Goal: Task Accomplishment & Management: Complete application form

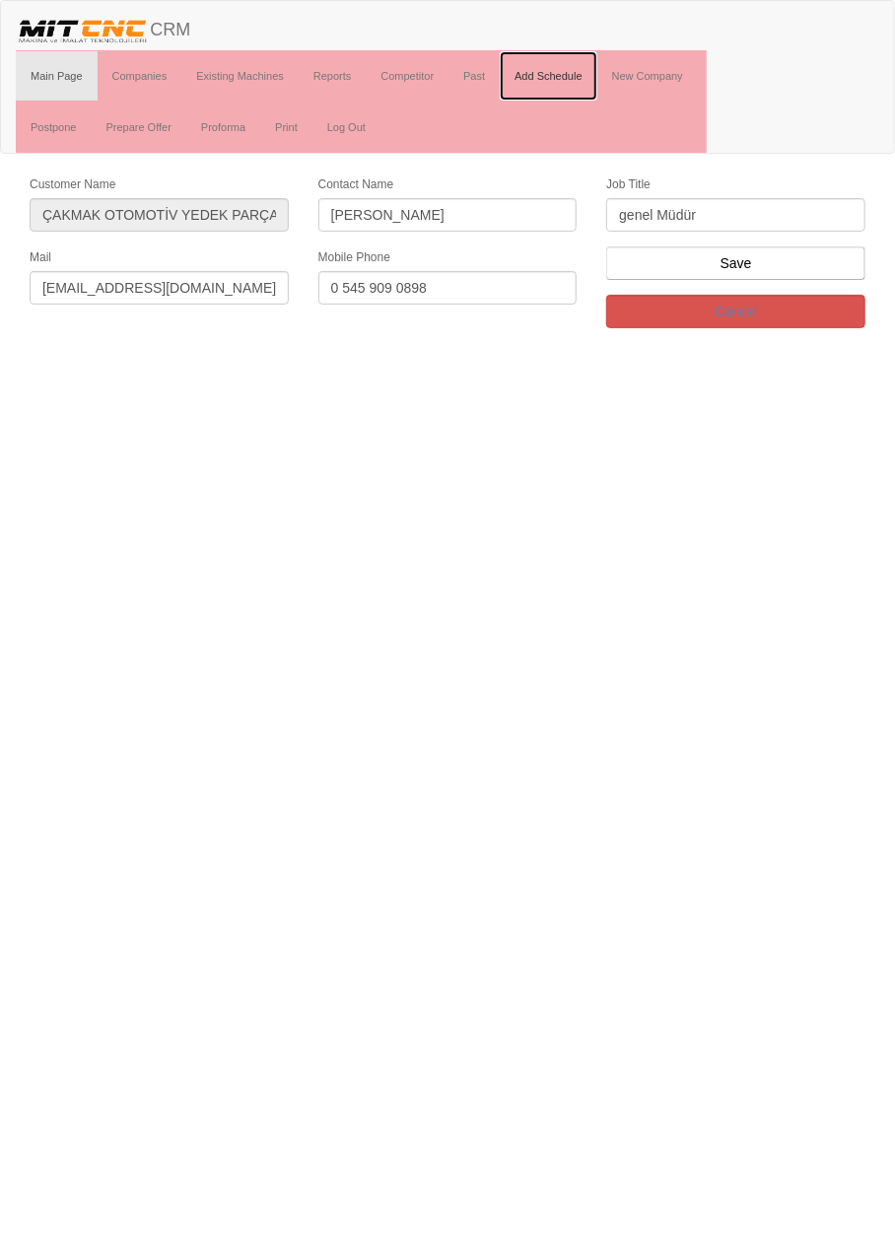
click at [552, 78] on link "Add Schedule" at bounding box center [549, 75] width 98 height 49
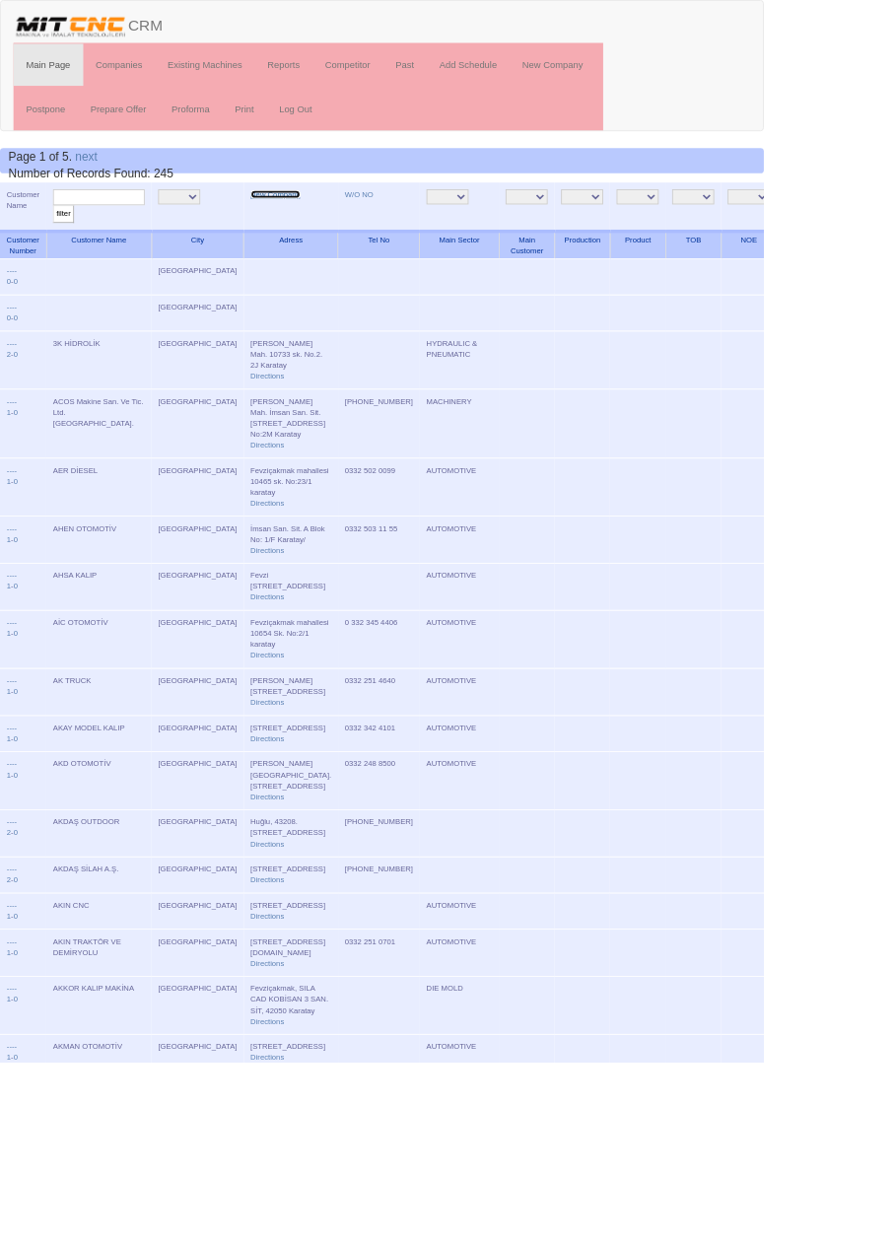
click at [294, 229] on link "New Company" at bounding box center [323, 228] width 58 height 10
click at [145, 226] on input "text" at bounding box center [115, 231] width 107 height 19
type input "Asm"
click at [62, 241] on input "filter" at bounding box center [74, 251] width 25 height 21
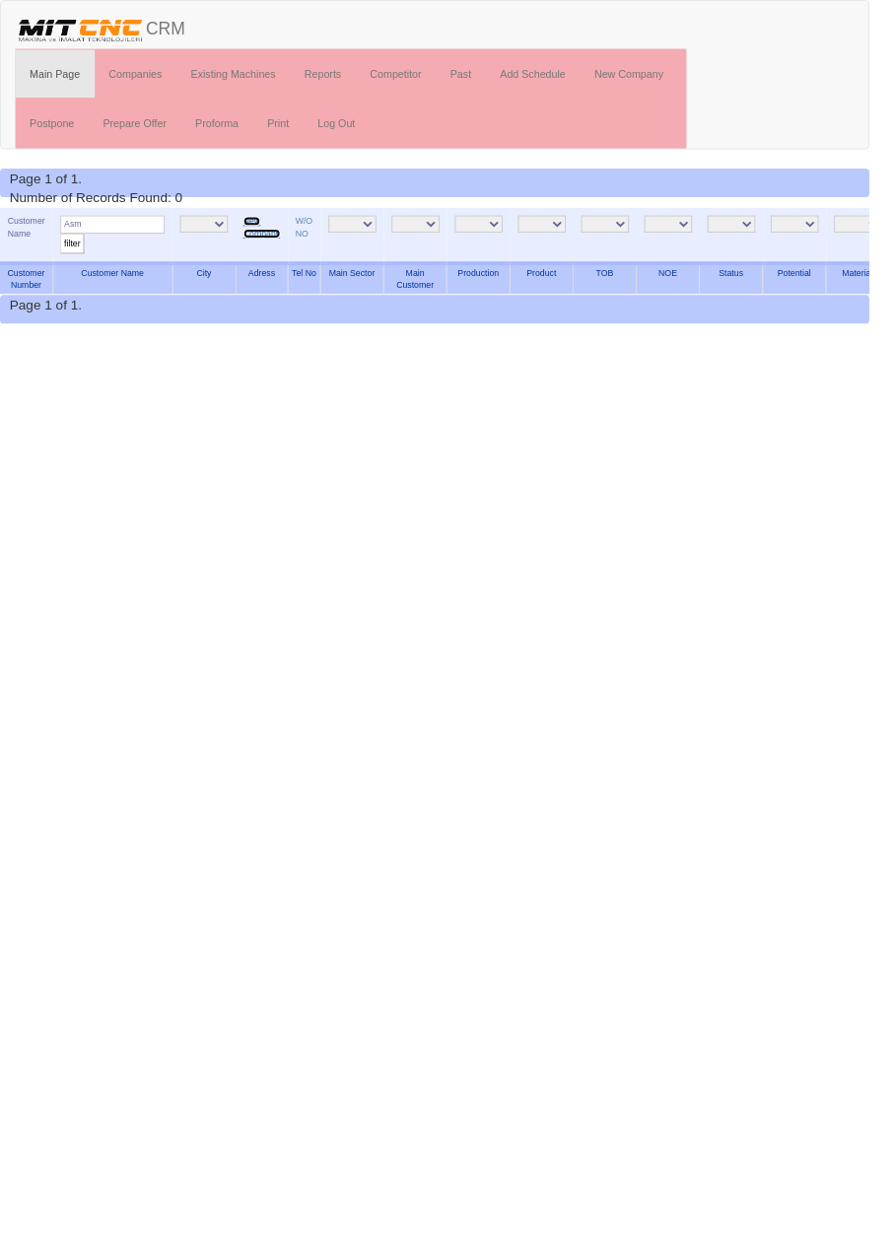
click at [266, 223] on link "New Company" at bounding box center [269, 234] width 38 height 23
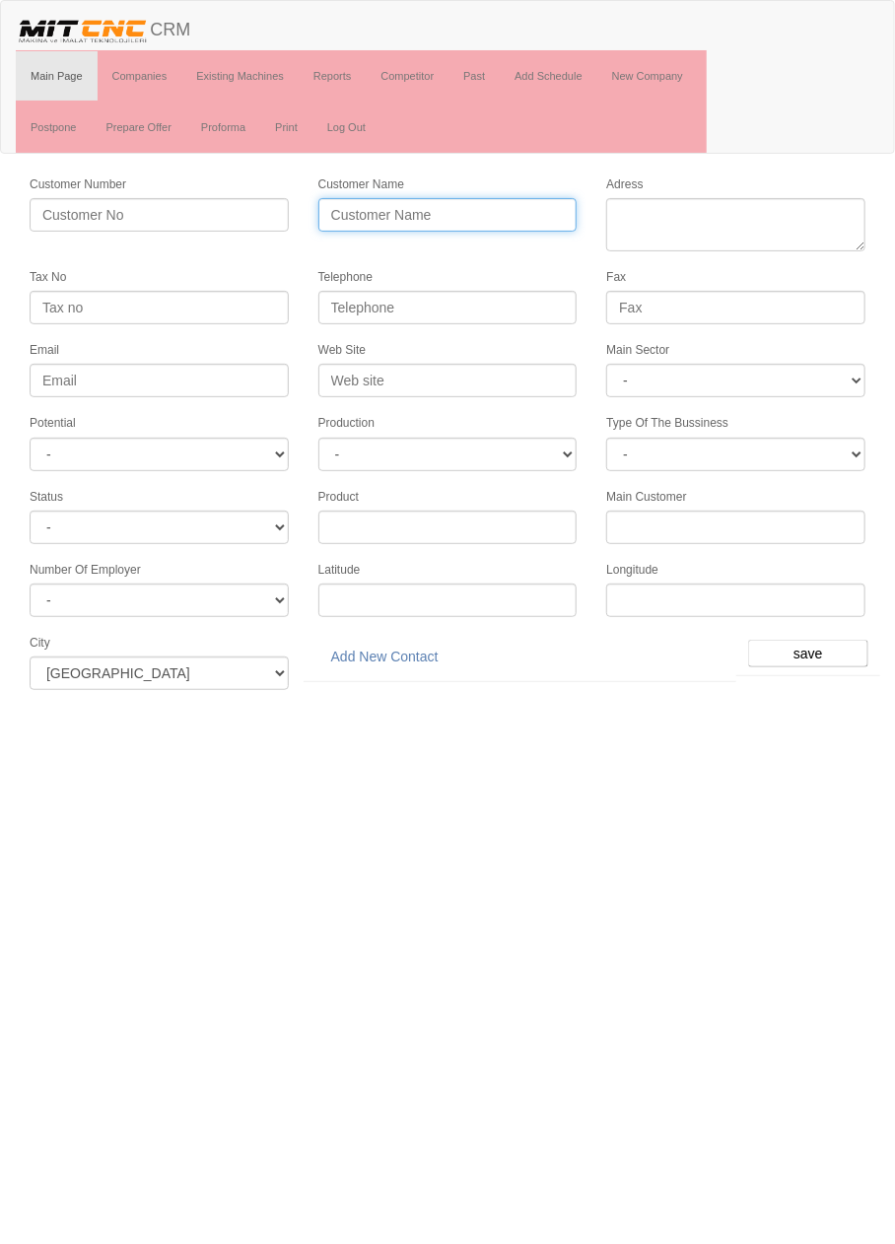
click at [478, 207] on input "Customer Name" at bounding box center [447, 215] width 259 height 34
type input "ASM MAKİNA"
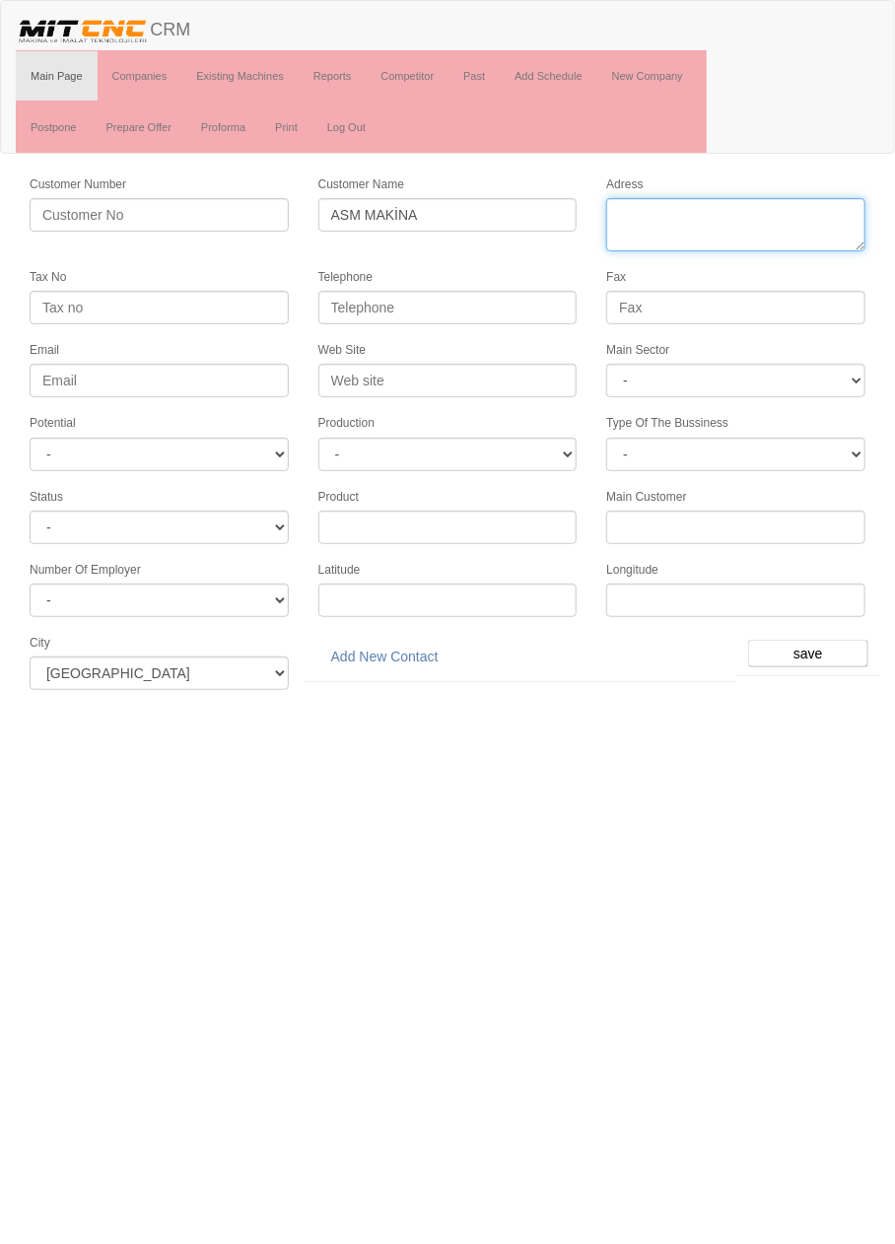
click at [736, 216] on textarea "Adress" at bounding box center [735, 224] width 259 height 53
paste textarea "Horozluhan, Sert Sk., 42120 Selçuklu/Konya"
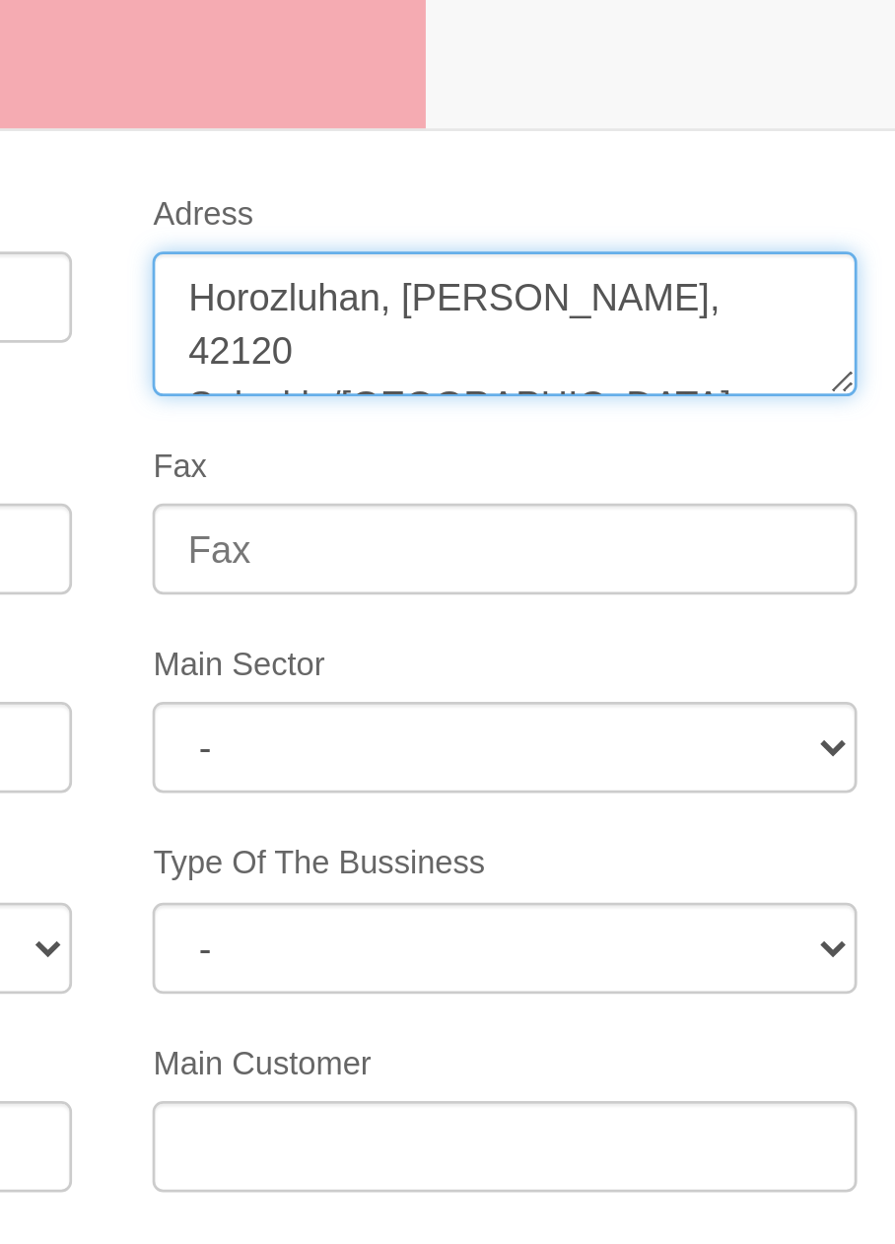
click at [757, 213] on textarea "Adress" at bounding box center [735, 224] width 259 height 53
click at [657, 234] on textarea "Adress" at bounding box center [735, 224] width 259 height 53
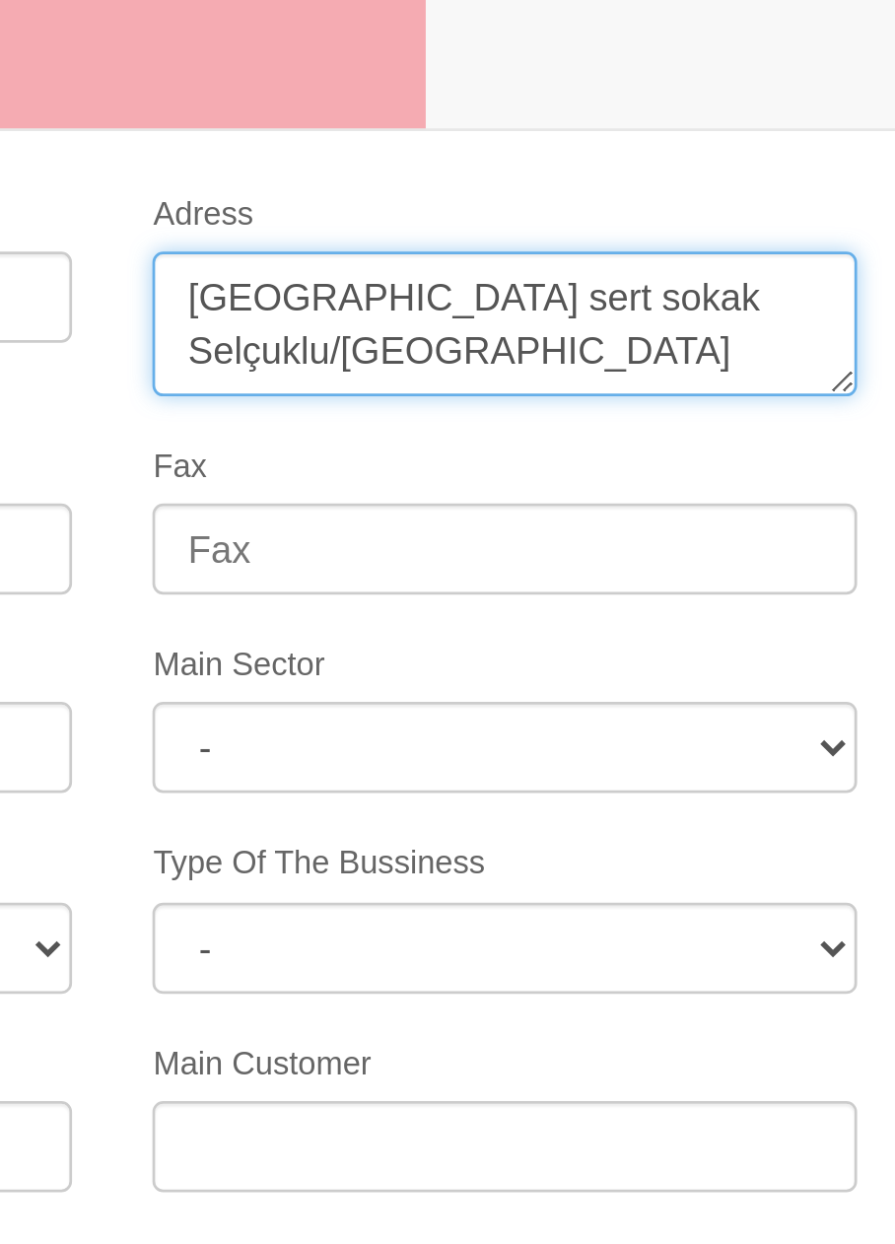
click at [832, 218] on textarea "Adress" at bounding box center [735, 224] width 259 height 53
click at [721, 232] on textarea "Adress" at bounding box center [735, 224] width 259 height 53
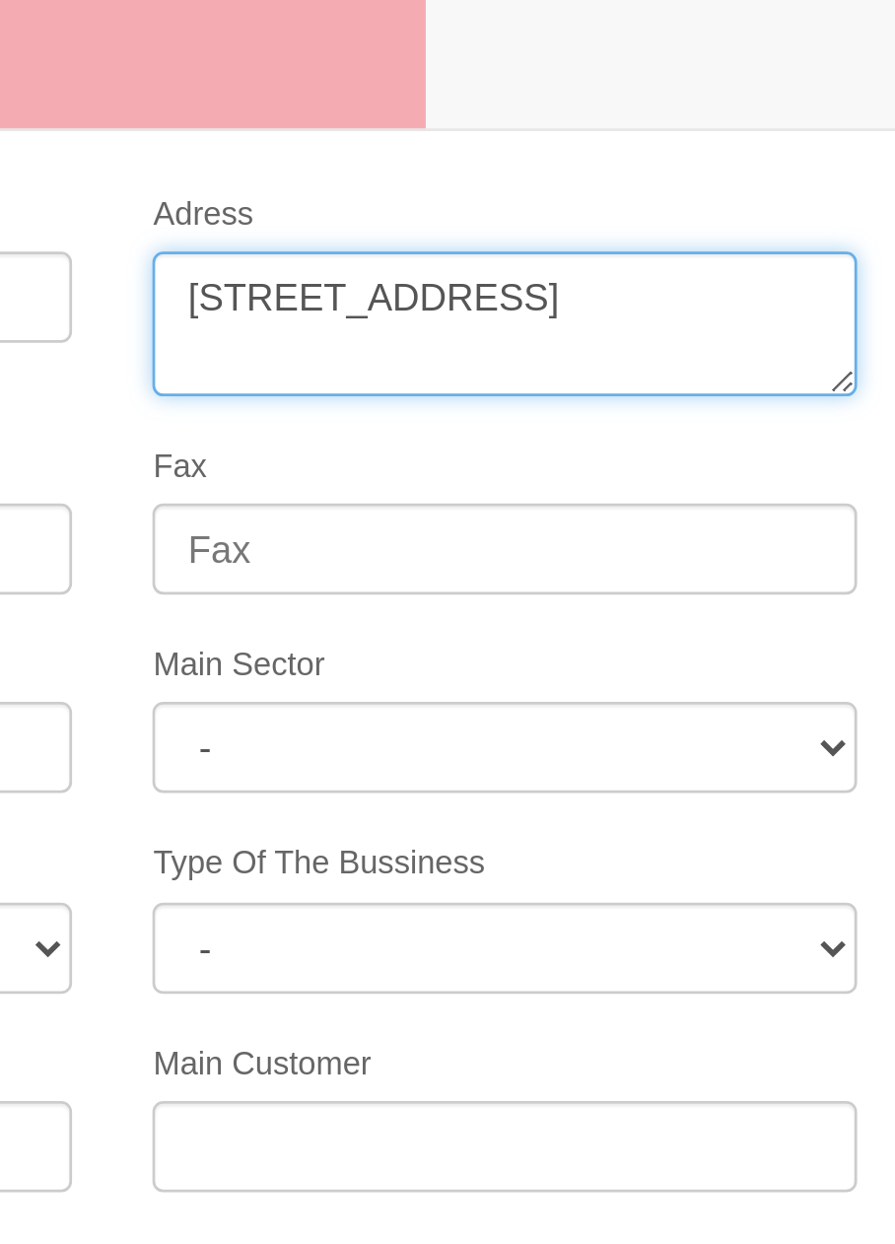
click at [811, 238] on textarea "Adress" at bounding box center [735, 224] width 259 height 53
click at [809, 236] on textarea "Adress" at bounding box center [735, 224] width 259 height 53
click at [808, 234] on textarea "Adress" at bounding box center [735, 224] width 259 height 53
paste textarea "EVZİ ÇAKMAK MAH. 10501 SK.NO:50"
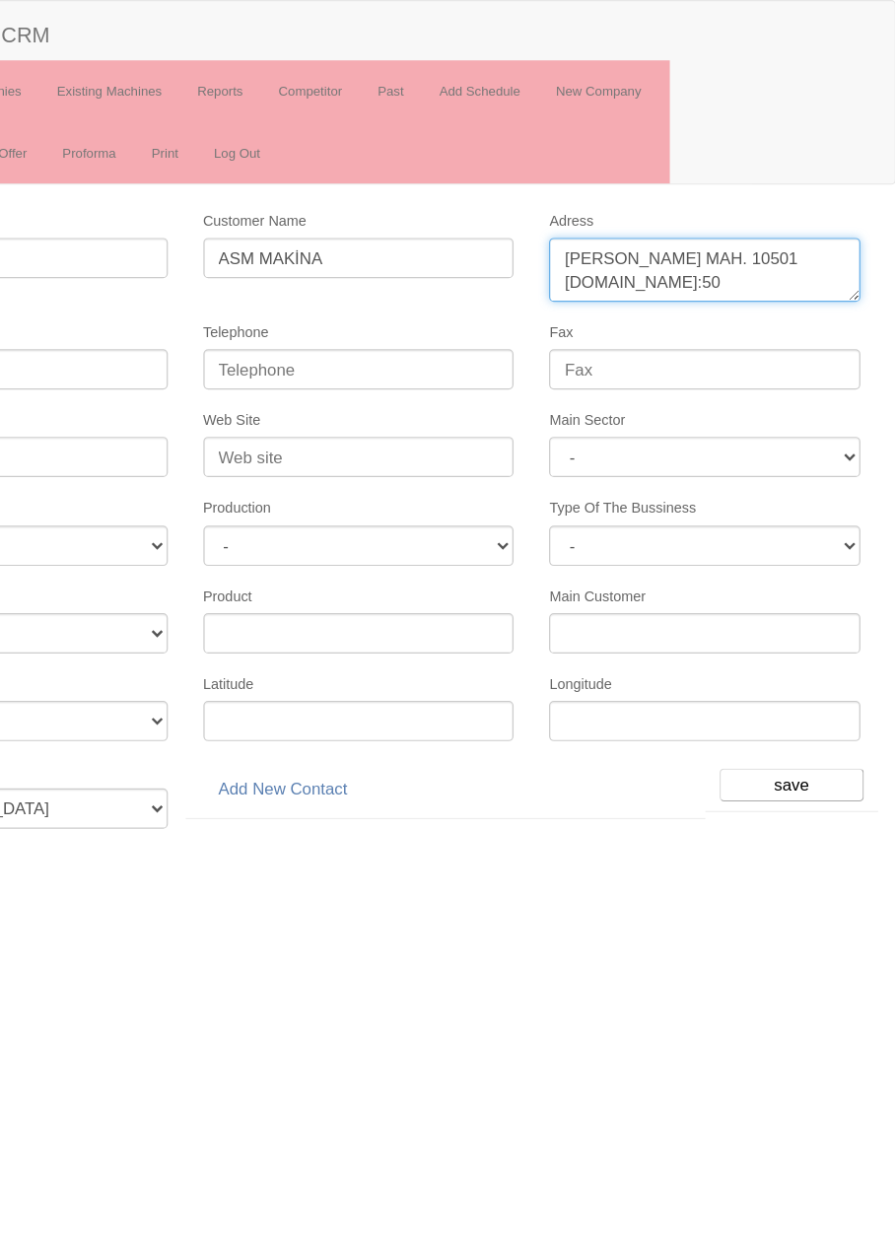
click at [753, 231] on textarea "Adress" at bounding box center [735, 224] width 259 height 53
click at [754, 209] on textarea "Adress" at bounding box center [735, 224] width 259 height 53
click at [682, 235] on textarea "Adress" at bounding box center [735, 224] width 259 height 53
type textarea "Fevziçakmak mahallesi 10501 sokak no:50 karatay"
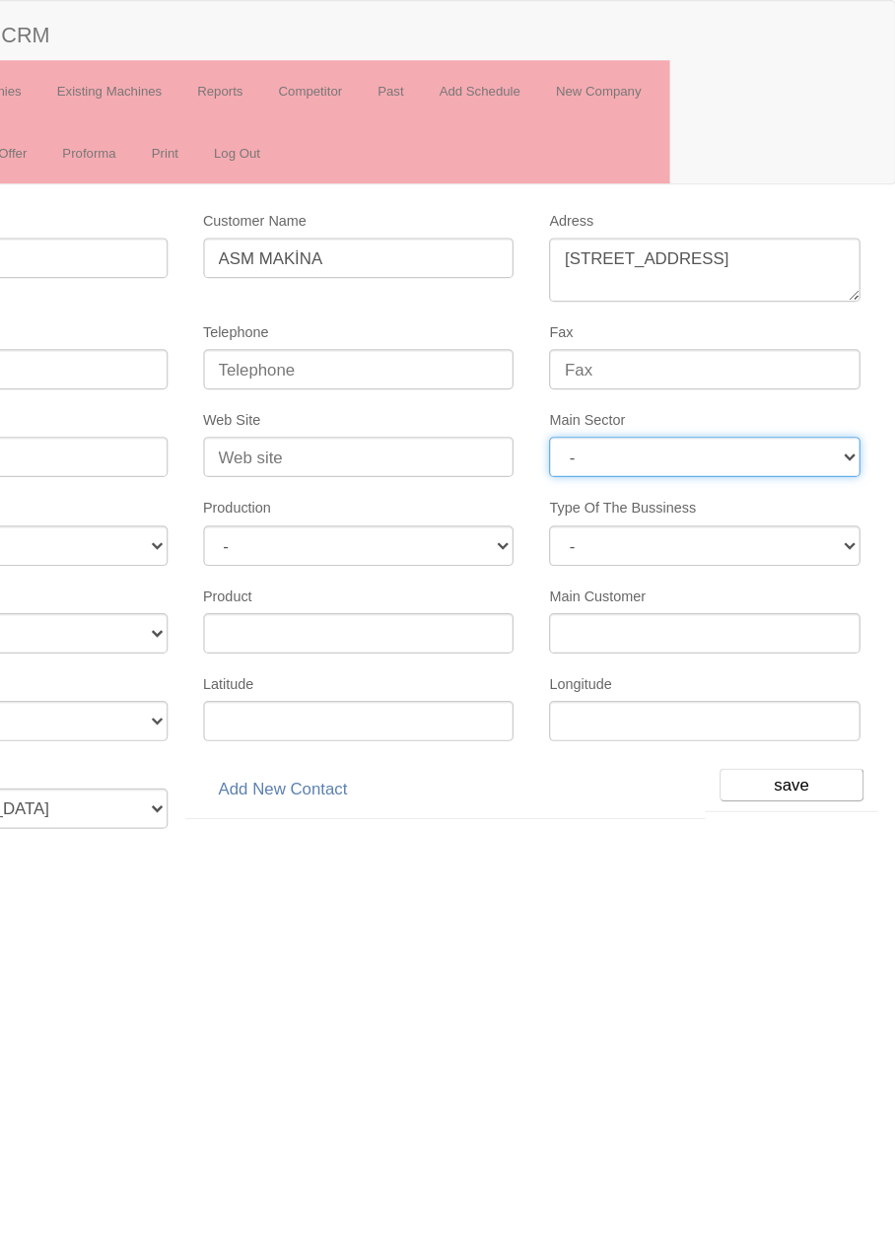
click at [850, 375] on select "- DIE MOLD MACHINERY DEFENCE ELECTRICAL COMPONENTS MEDICAL TOOL MANUFACTURING J…" at bounding box center [735, 381] width 259 height 34
select select "370"
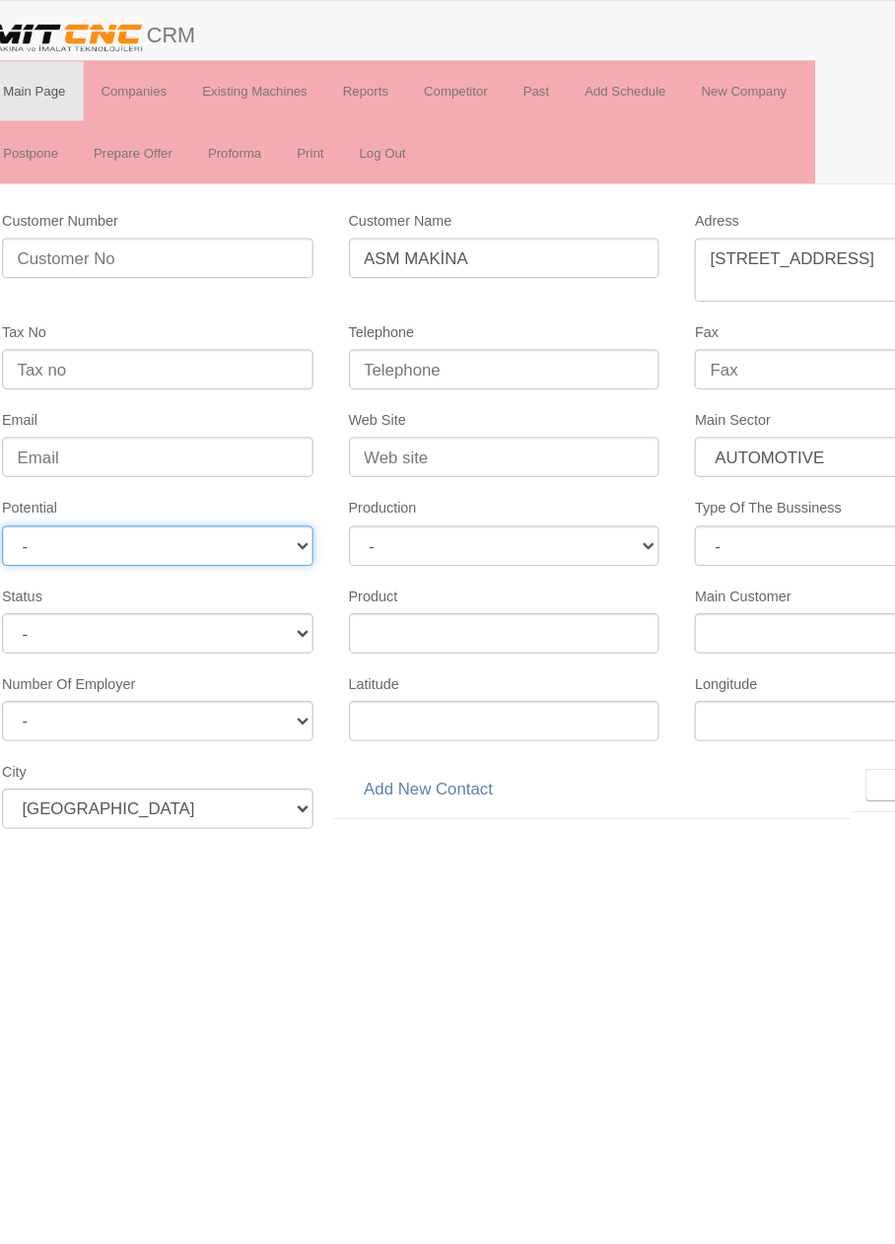
click at [254, 450] on select "- A1 A2 A3 B1 B2 B3 C1 C2 C3" at bounding box center [159, 455] width 259 height 34
select select "6"
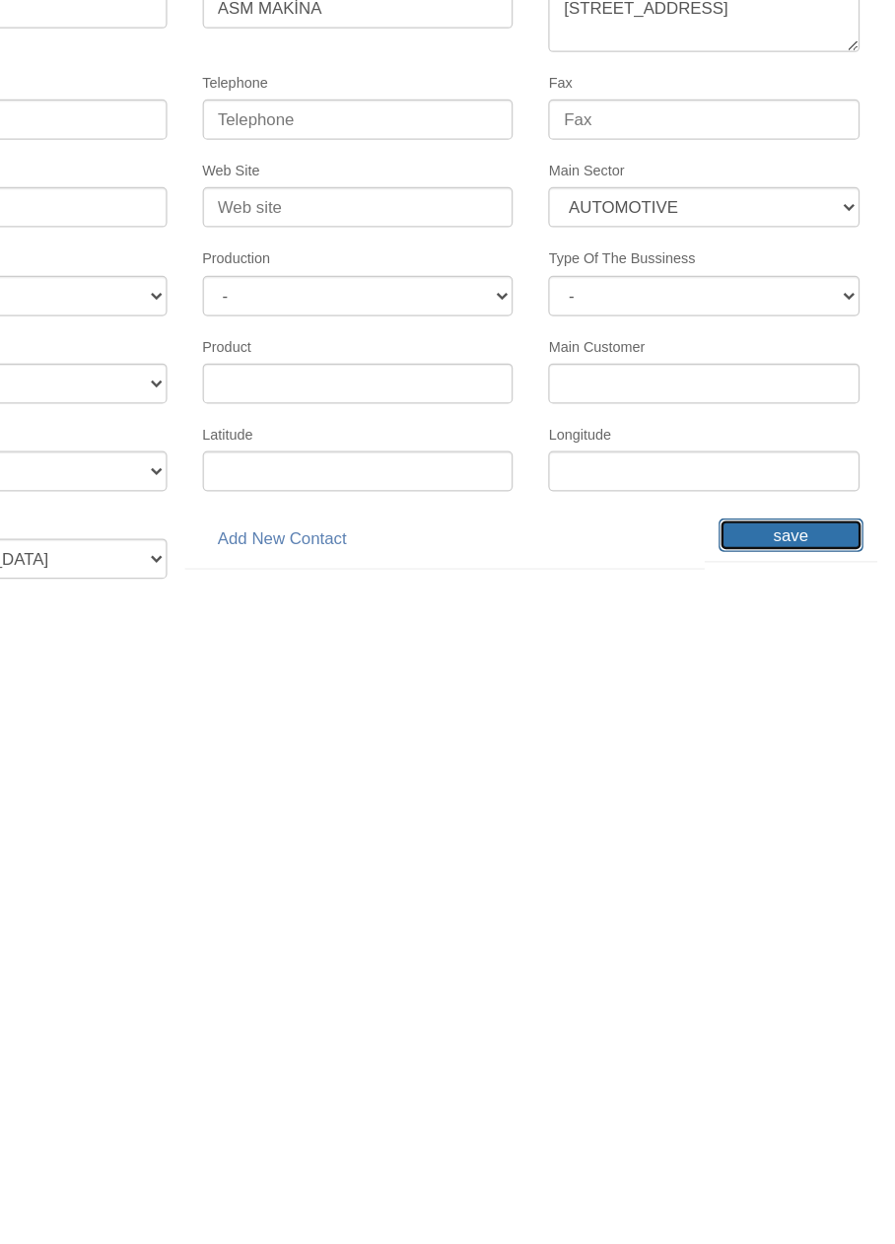
click at [818, 641] on input "save" at bounding box center [808, 654] width 120 height 28
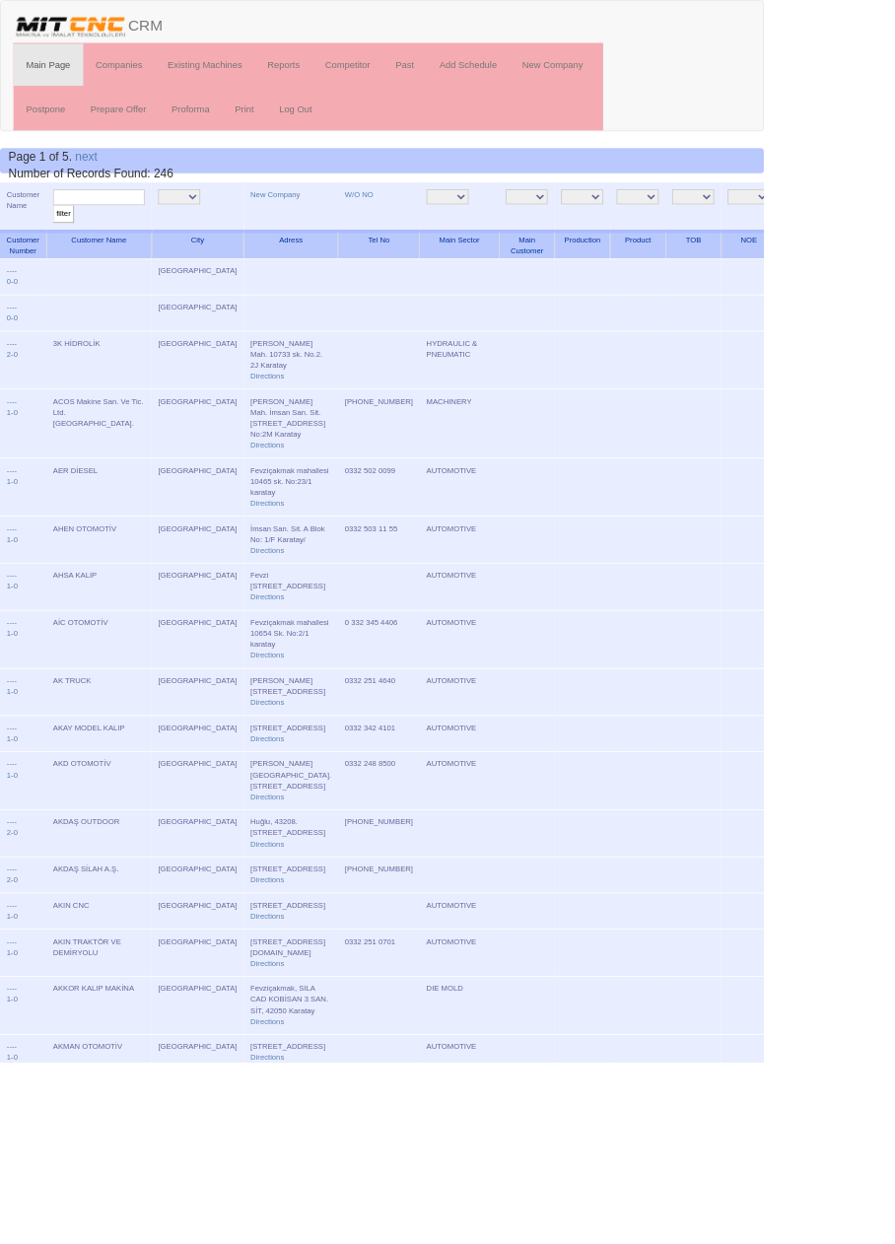
click at [130, 235] on input "text" at bounding box center [115, 231] width 107 height 19
type input "Asm"
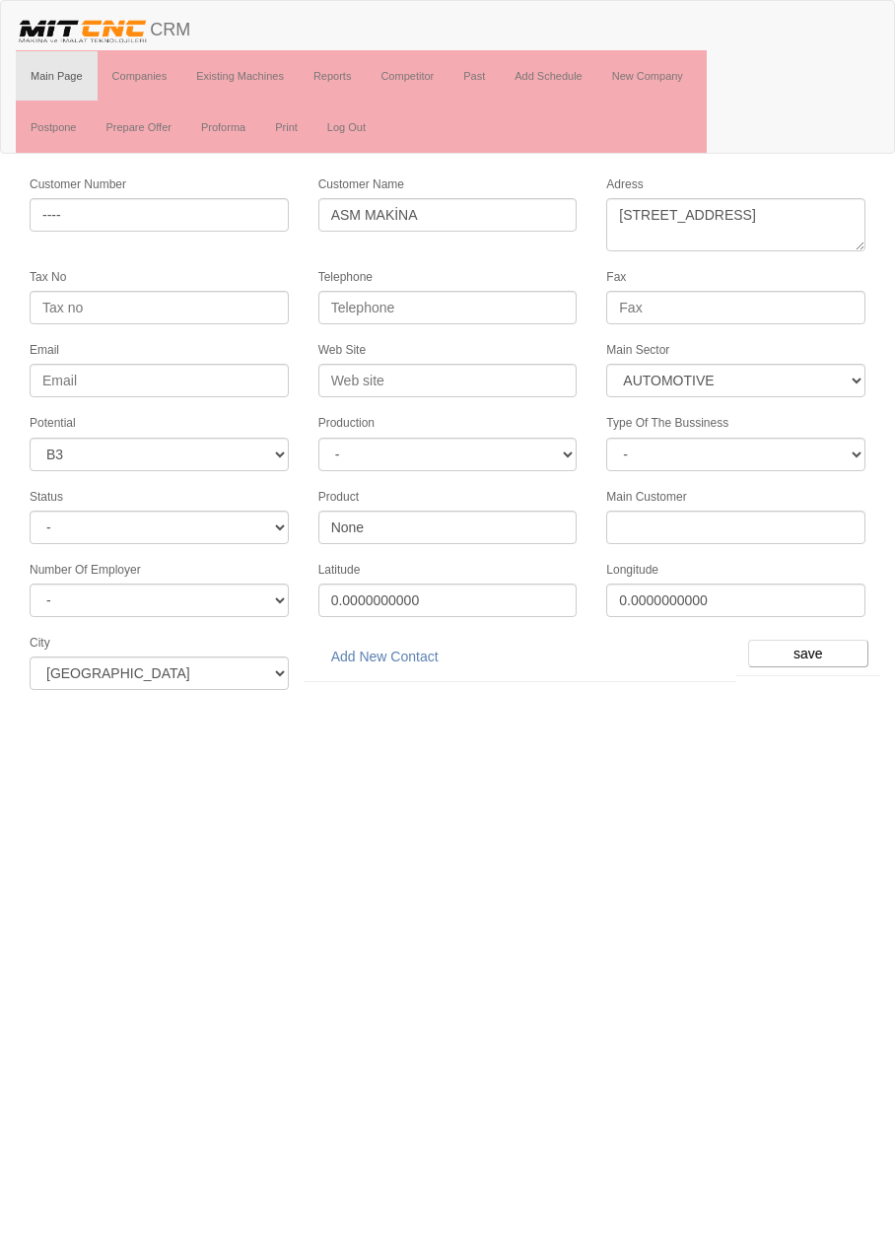
select select "370"
select select "6"
click at [407, 640] on link "Add New Contact" at bounding box center [384, 657] width 133 height 34
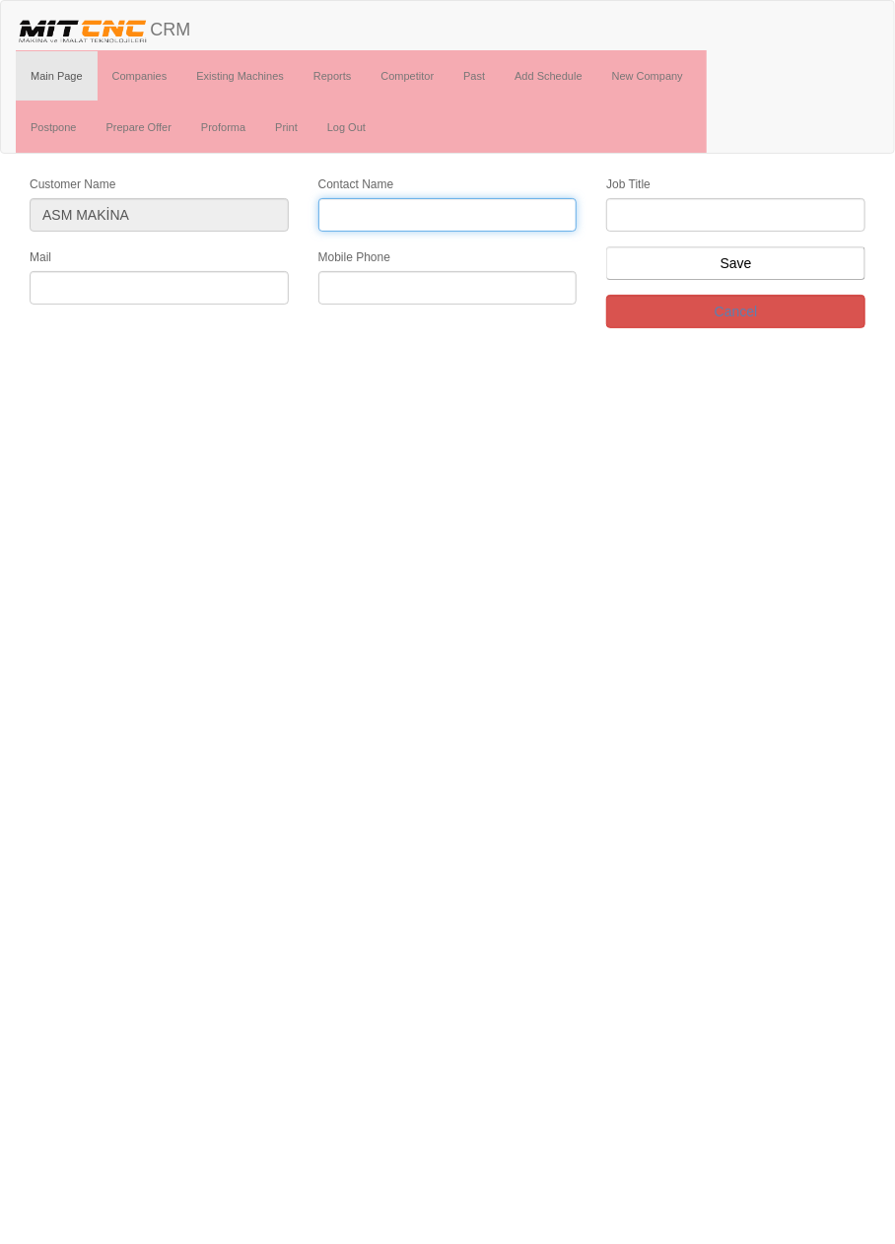
click at [489, 211] on input "Contact Name" at bounding box center [447, 215] width 259 height 34
type input "[PERSON_NAME]"
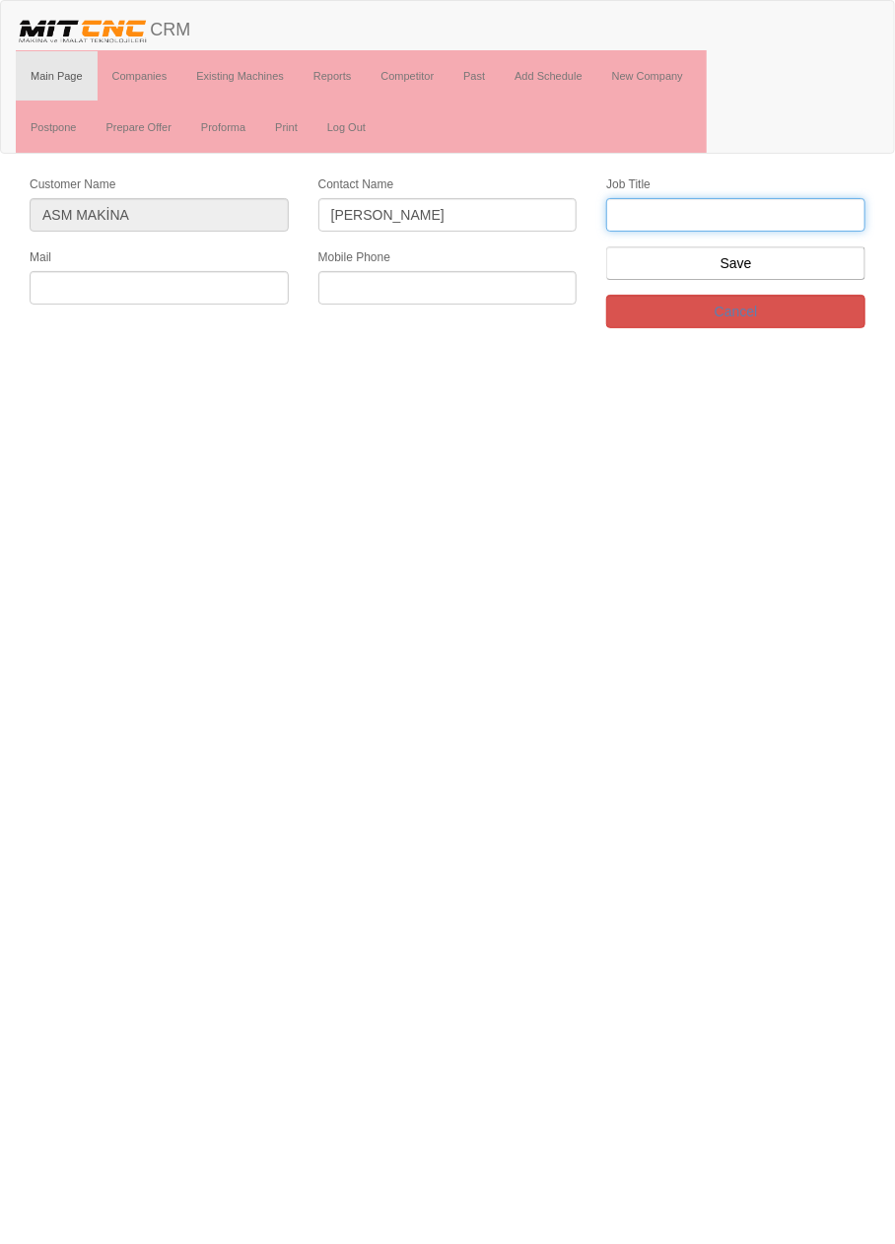
click at [808, 215] on input "text" at bounding box center [735, 215] width 259 height 34
type input "Firma sahibi"
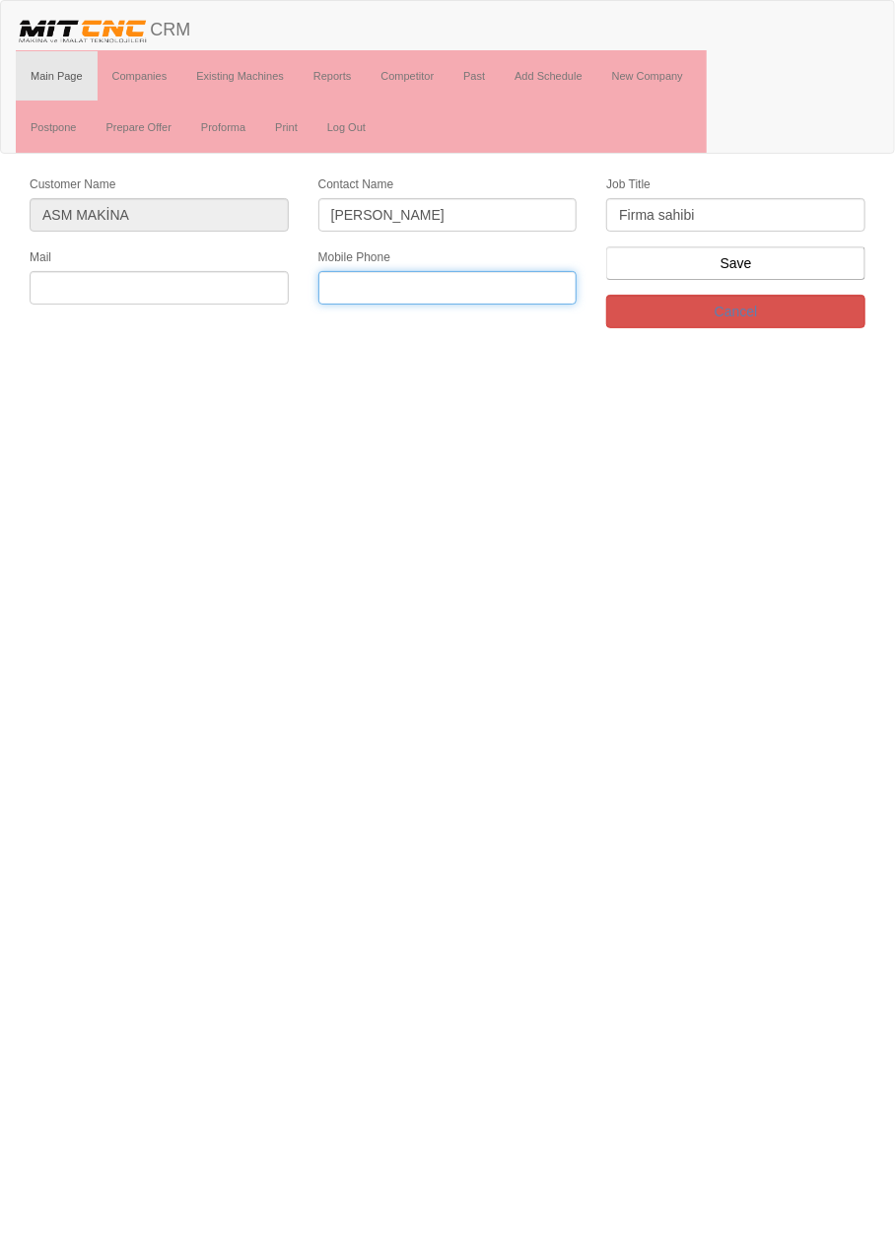
click at [540, 286] on input "text" at bounding box center [447, 288] width 259 height 34
paste input "0507 457 06 81"
click at [419, 285] on input "0507 457 06 81" at bounding box center [447, 288] width 259 height 34
click at [409, 290] on input "0507 457 06 81" at bounding box center [447, 288] width 259 height 34
type input "0507 457 0681"
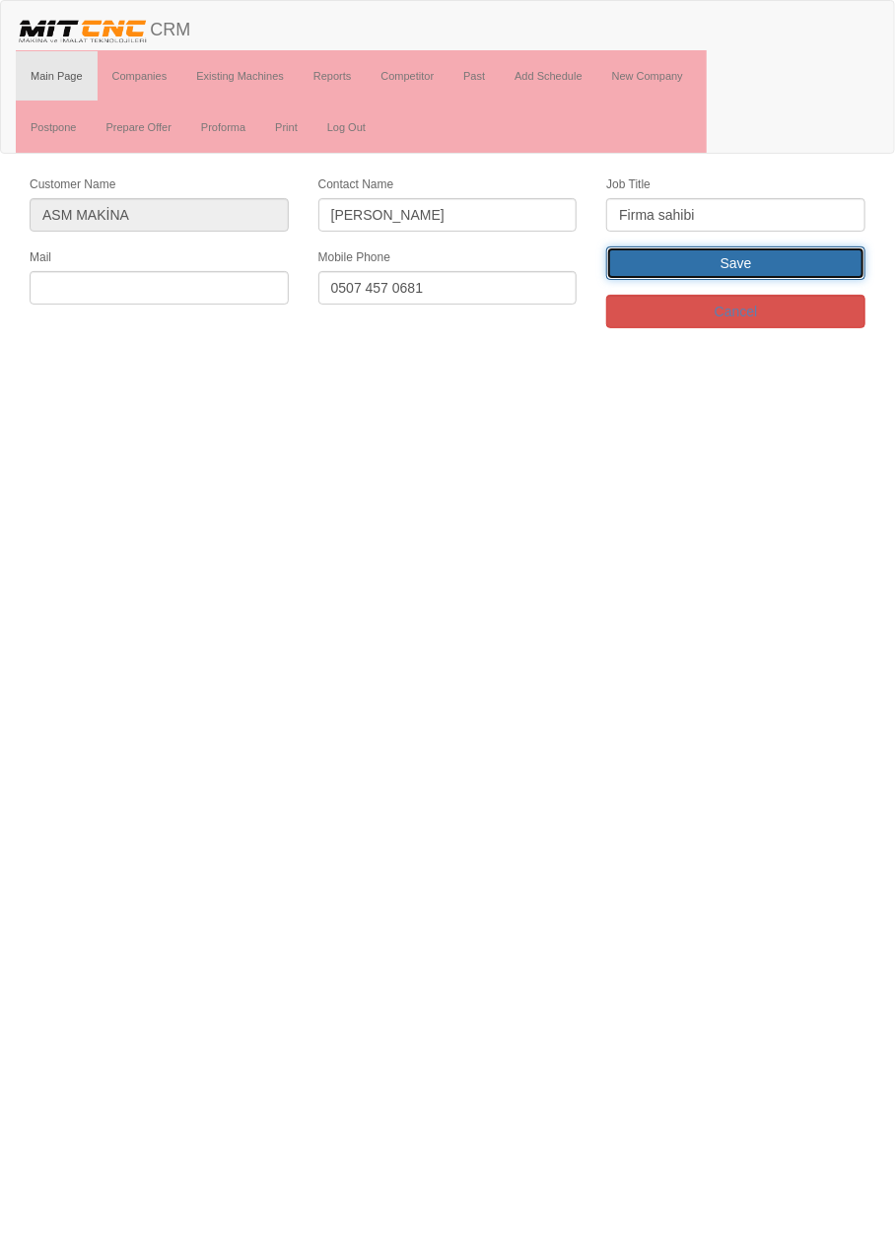
click at [804, 266] on input "Save" at bounding box center [735, 263] width 259 height 34
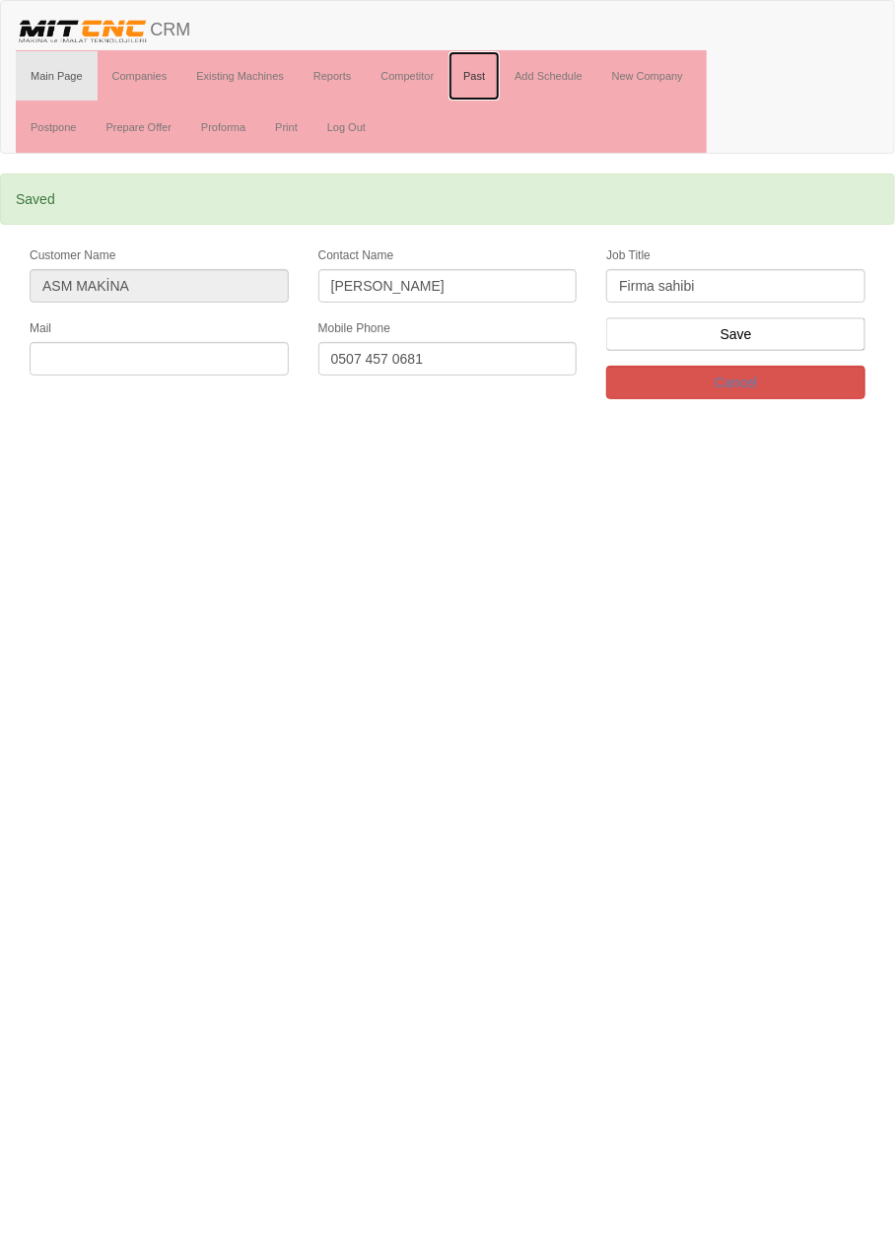
click at [482, 80] on link "Past" at bounding box center [474, 75] width 51 height 49
click at [577, 71] on link "Add Schedule" at bounding box center [549, 75] width 98 height 49
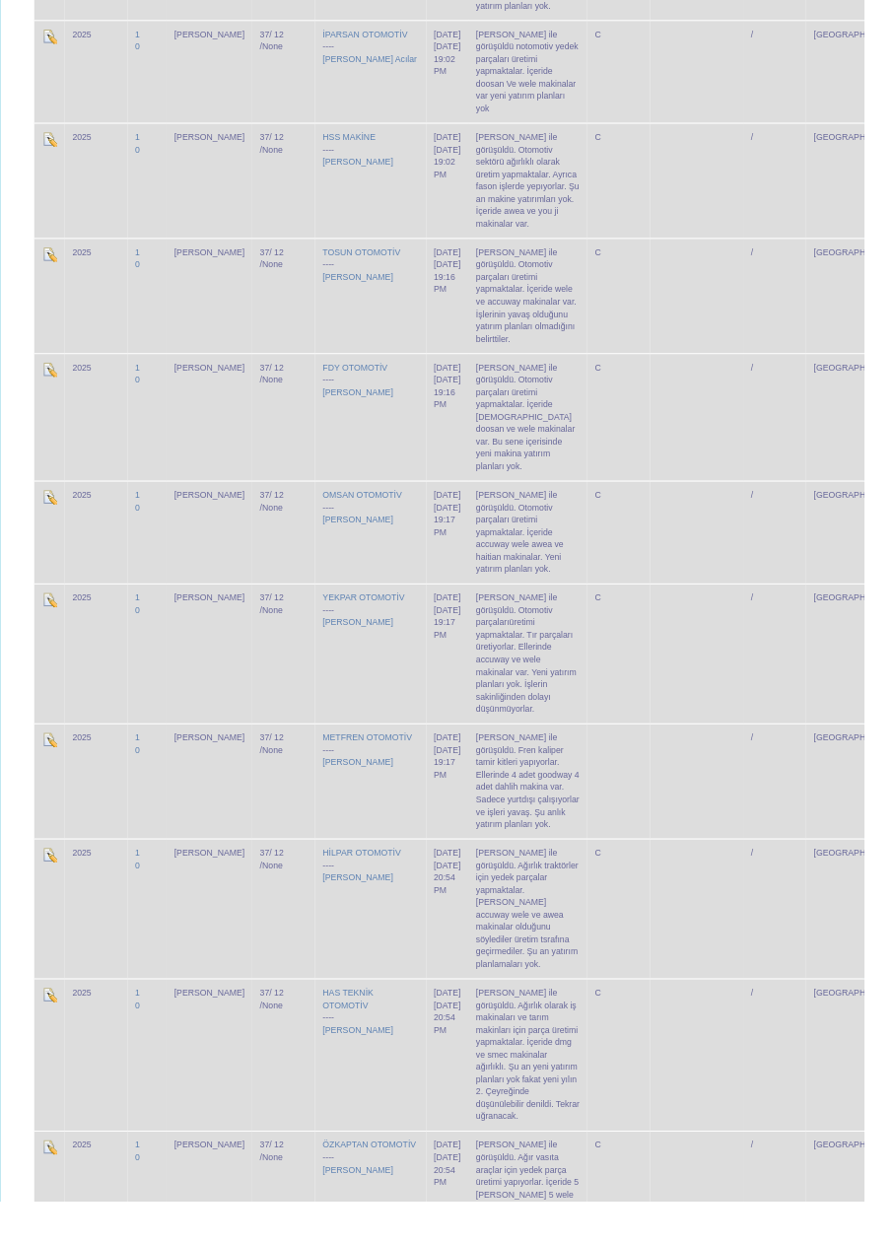
scroll to position [5428, 0]
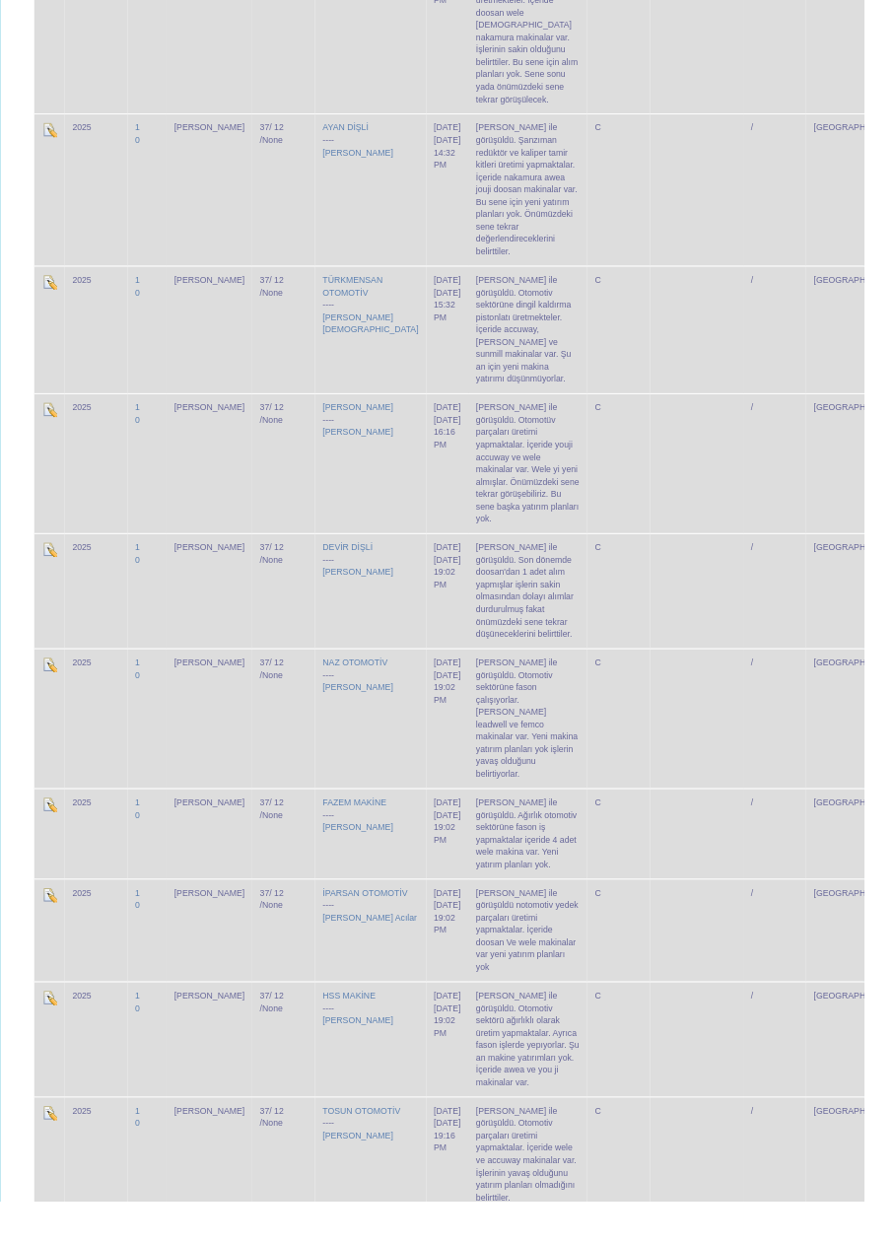
scroll to position [5428, 0]
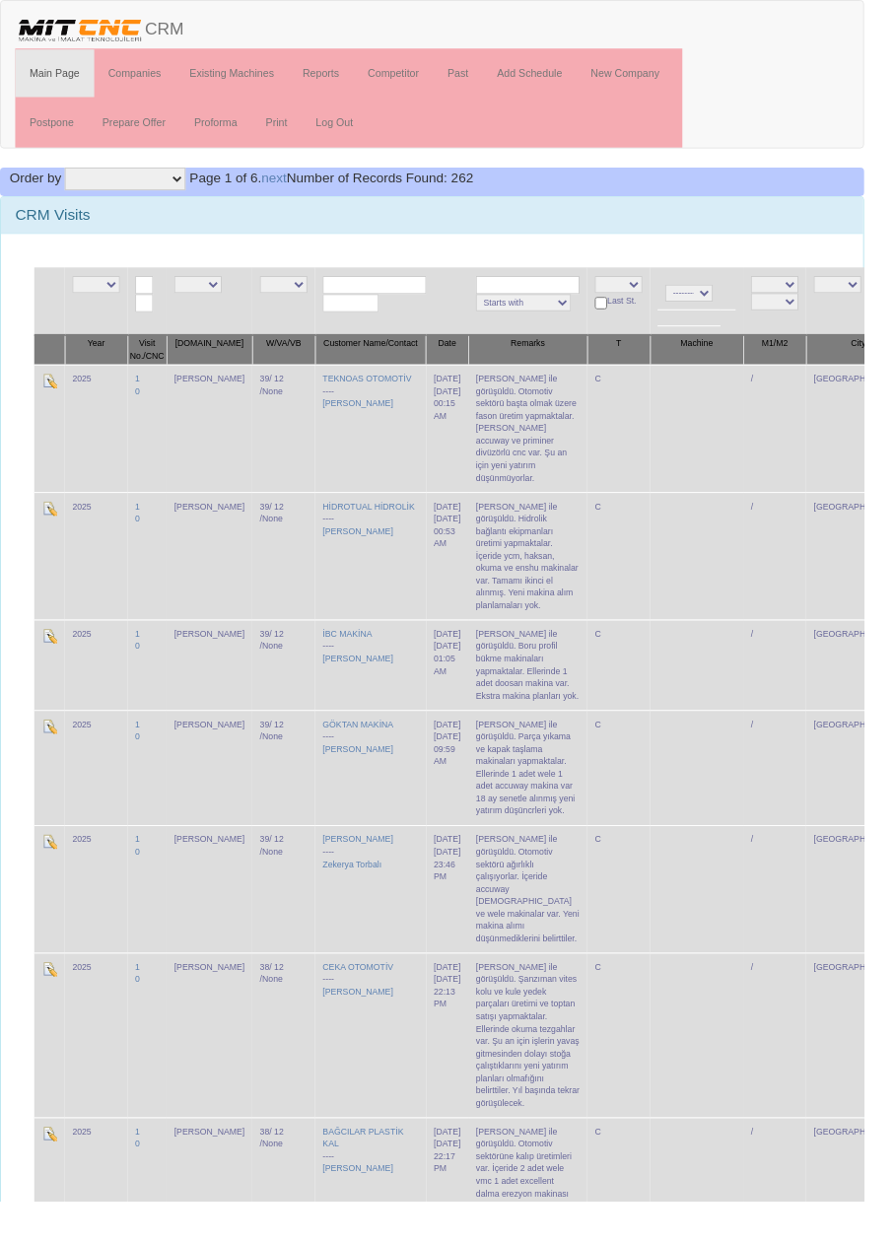
scroll to position [363, 0]
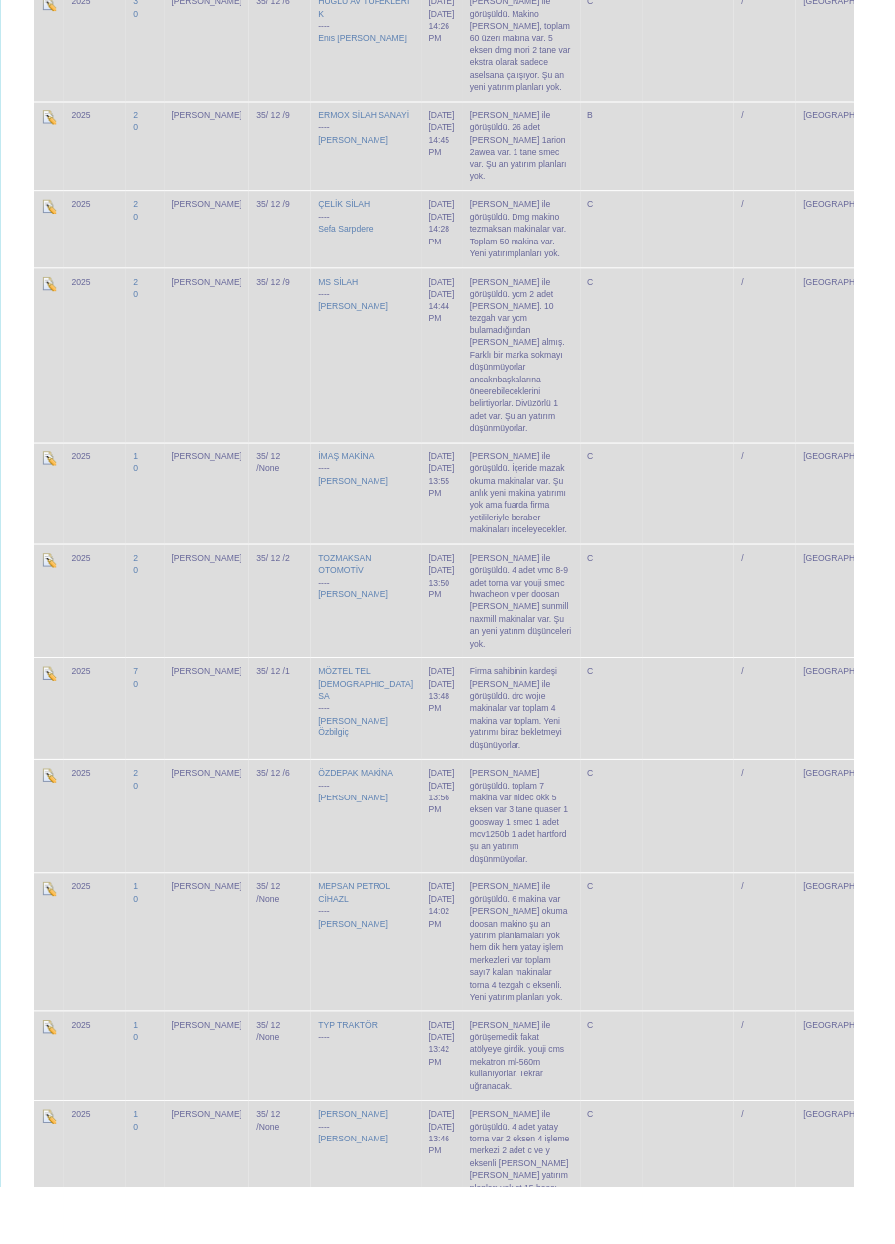
scroll to position [5181, 0]
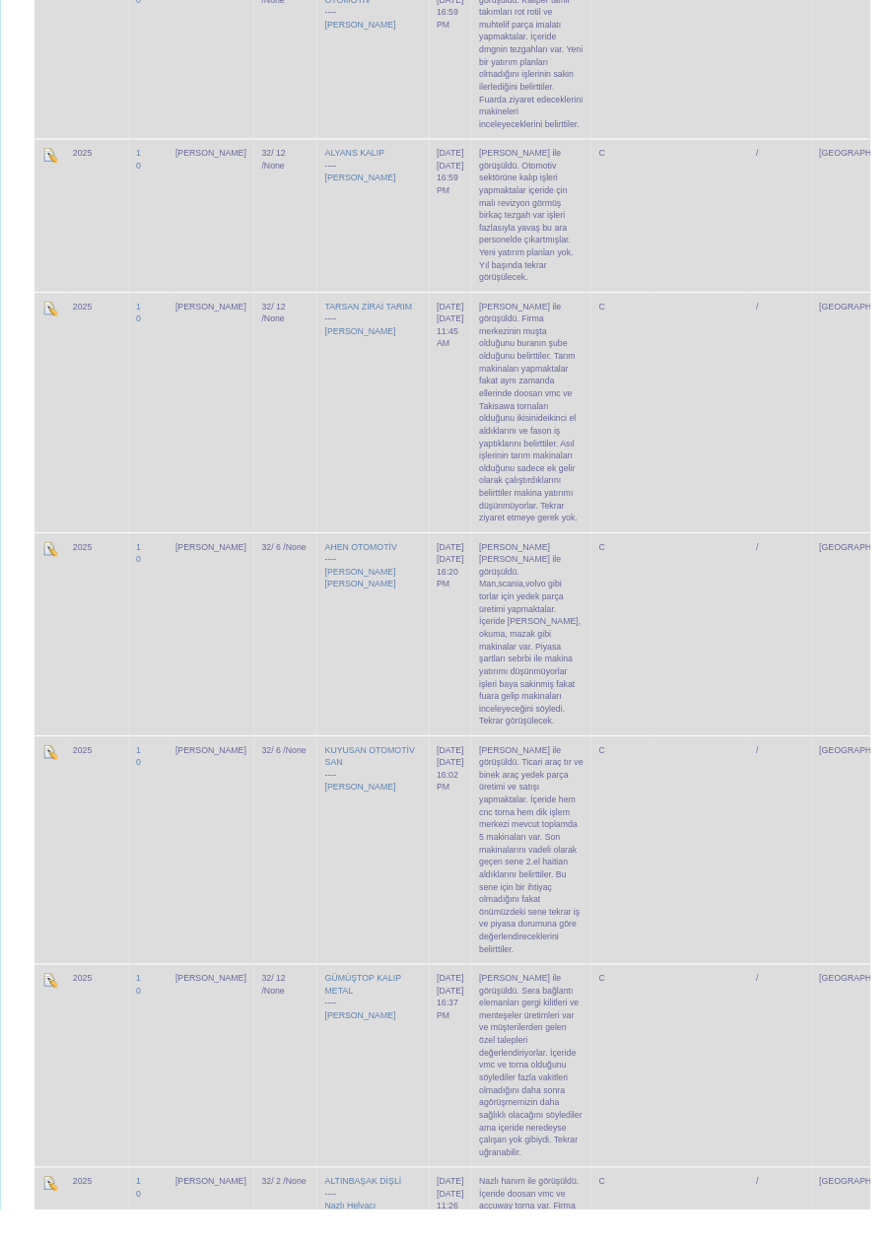
scroll to position [7294, 0]
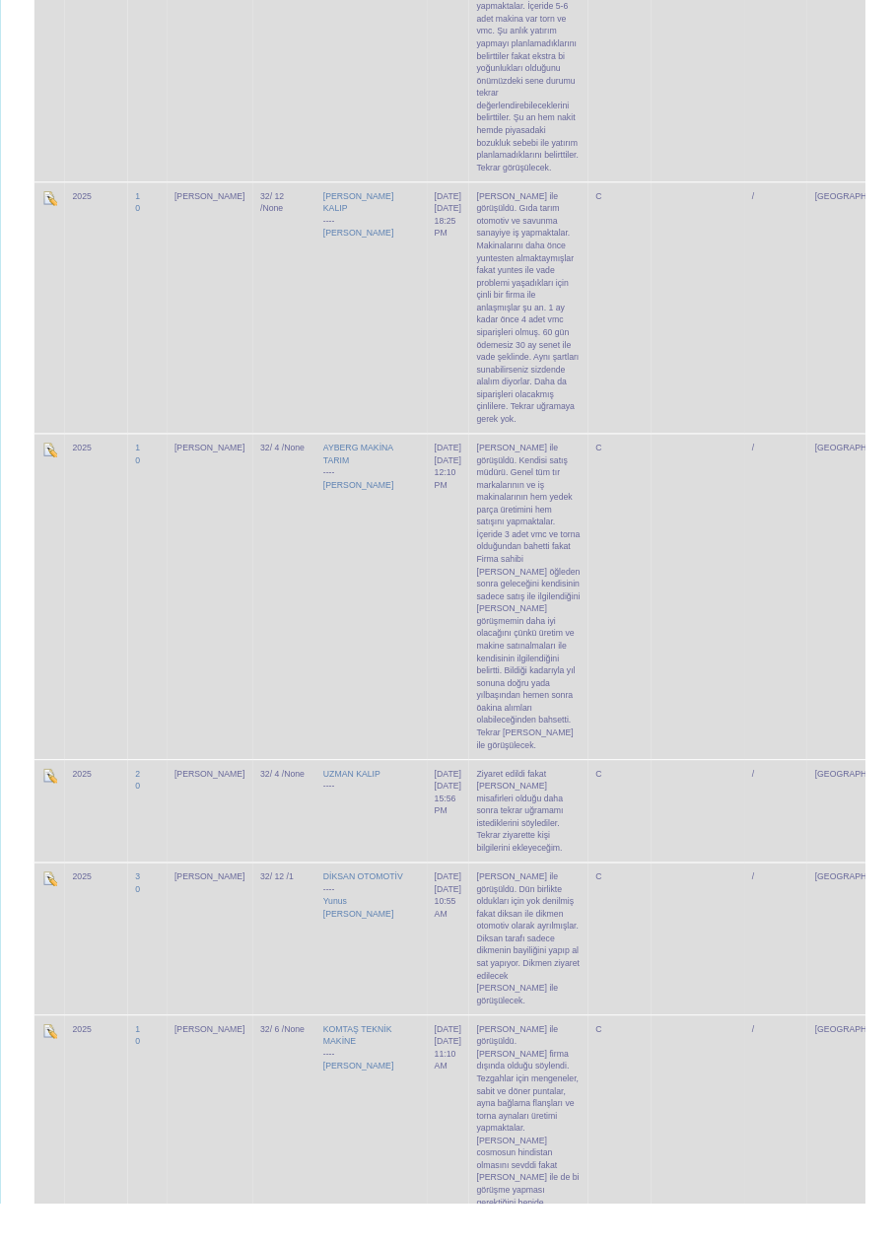
scroll to position [658, 0]
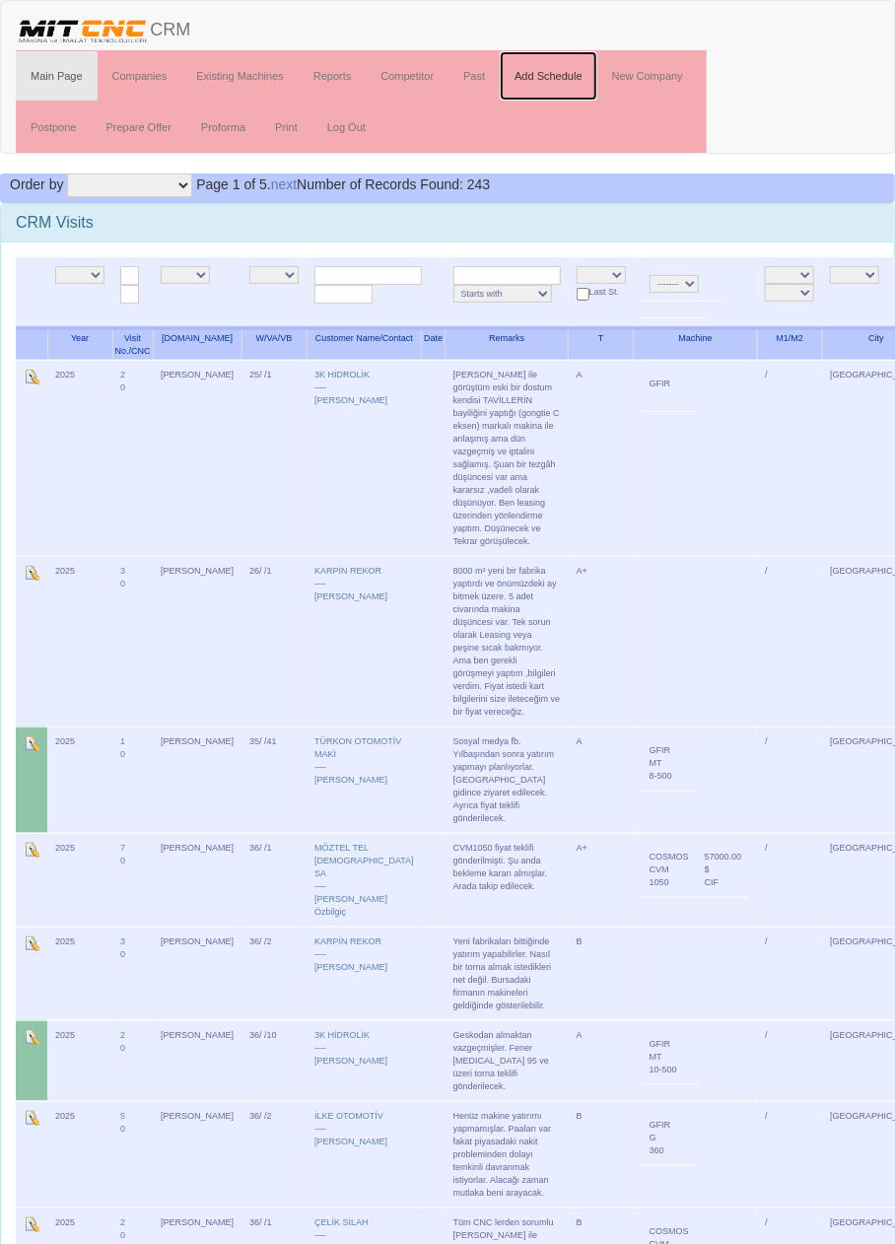
click at [562, 75] on link "Add Schedule" at bounding box center [549, 75] width 98 height 49
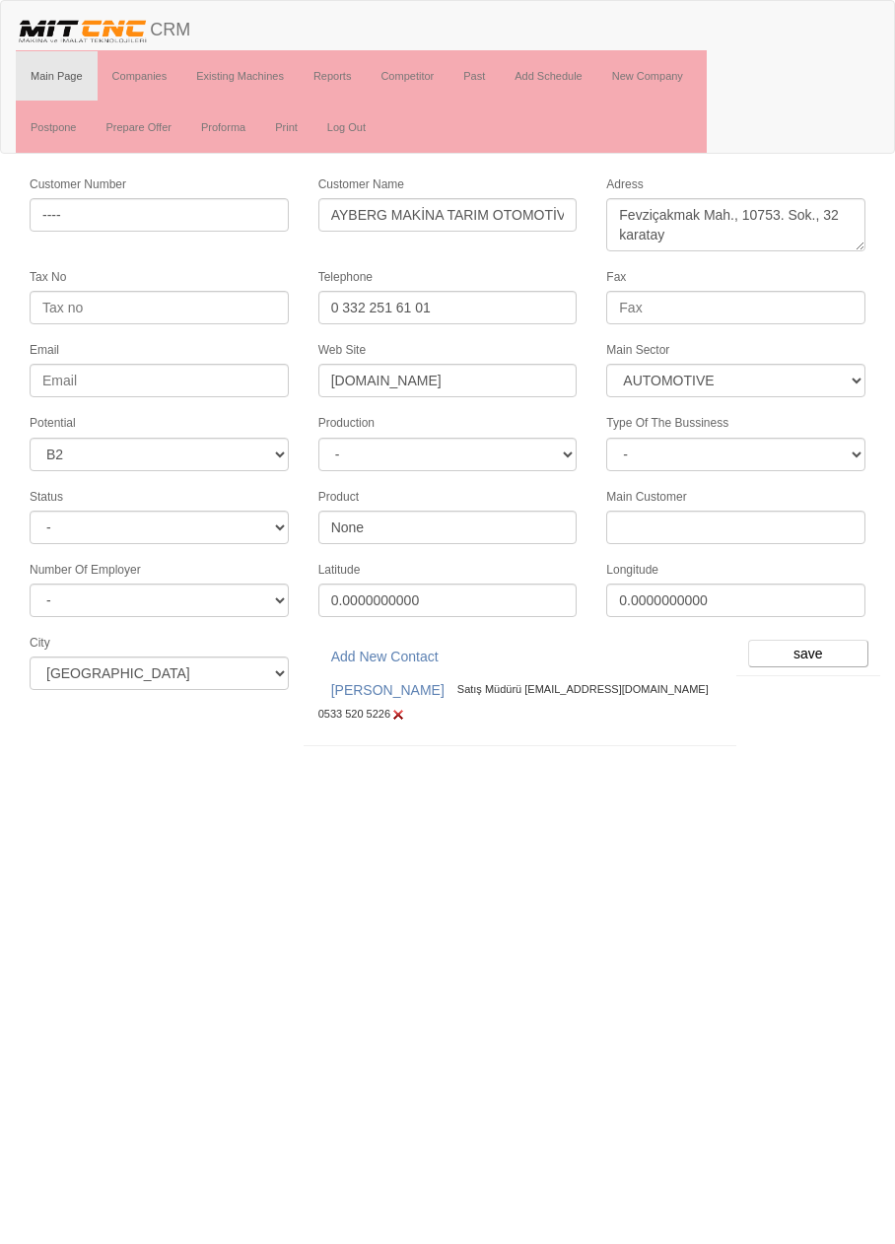
select select "370"
select select "5"
click at [808, 640] on input "save" at bounding box center [808, 654] width 120 height 28
select select "370"
select select "5"
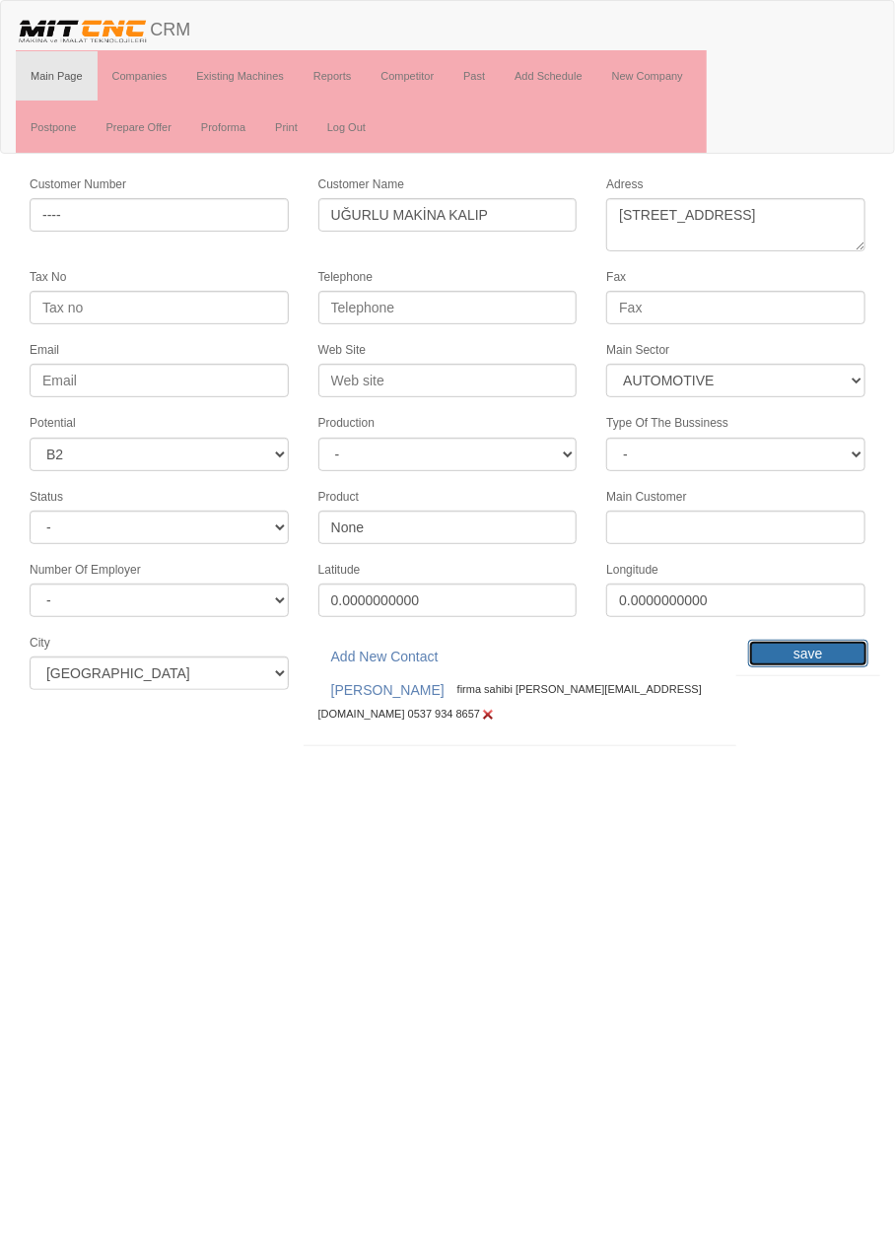
click at [810, 642] on input "save" at bounding box center [808, 654] width 120 height 28
select select "370"
select select "6"
click at [812, 645] on input "save" at bounding box center [808, 654] width 120 height 28
select select "370"
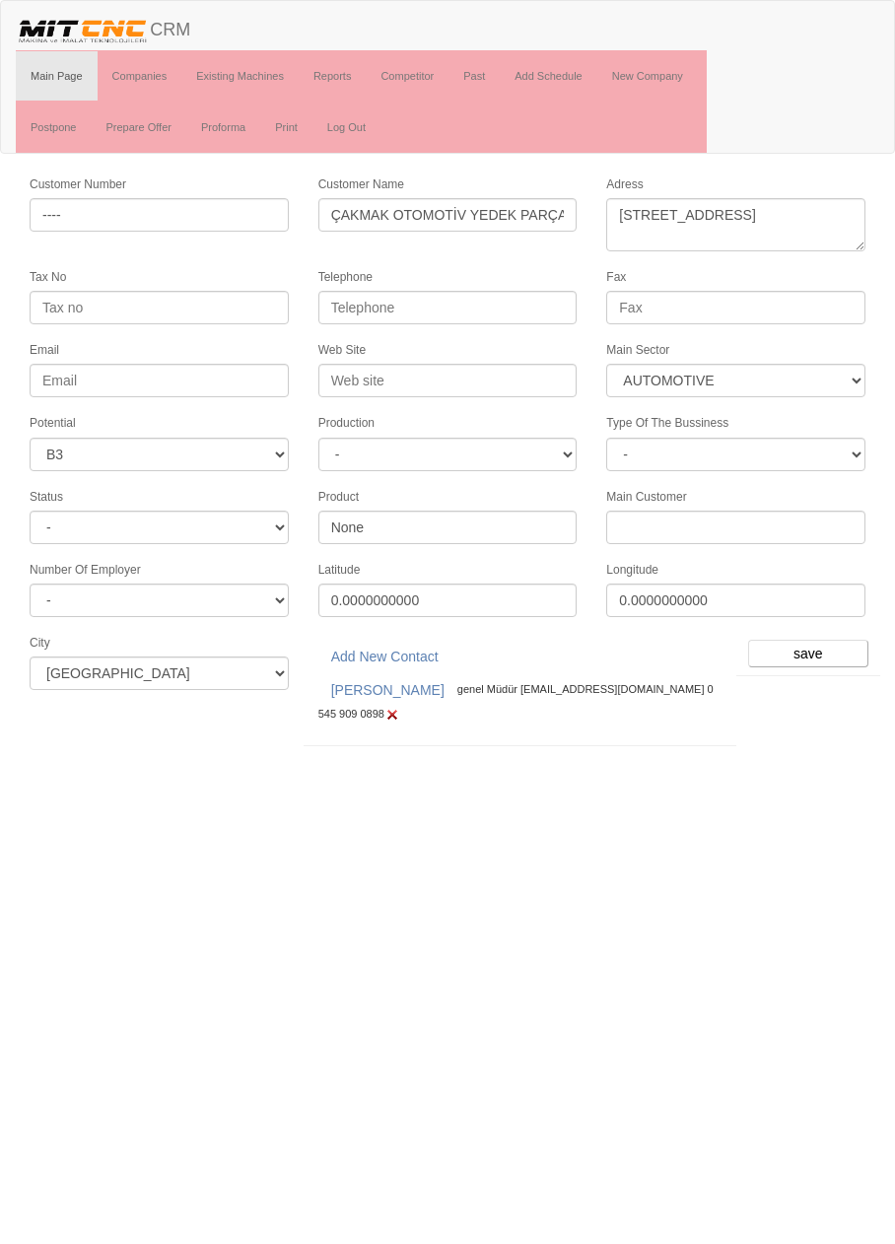
select select "6"
click at [803, 648] on input "save" at bounding box center [808, 654] width 120 height 28
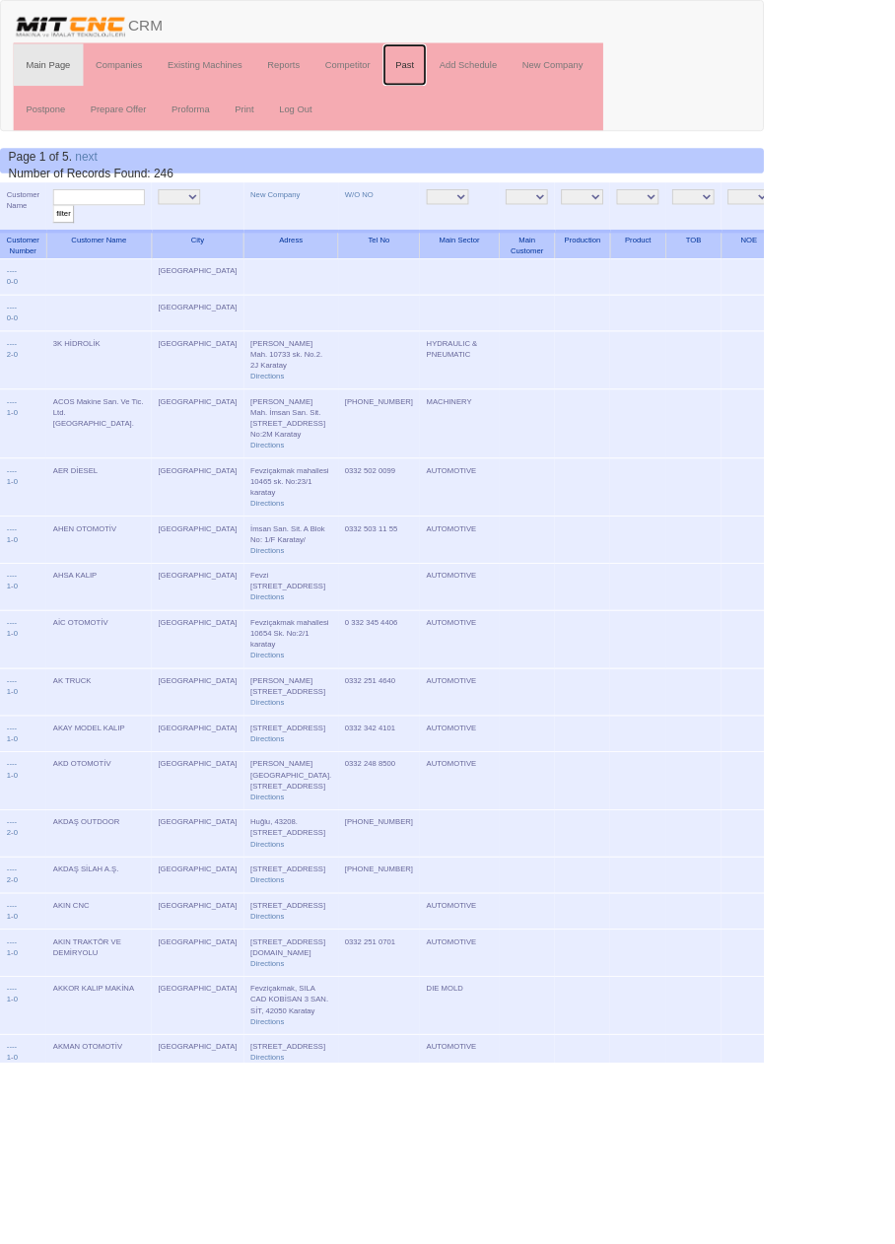
click at [483, 79] on link "Past" at bounding box center [474, 75] width 51 height 49
